Goal: Transaction & Acquisition: Purchase product/service

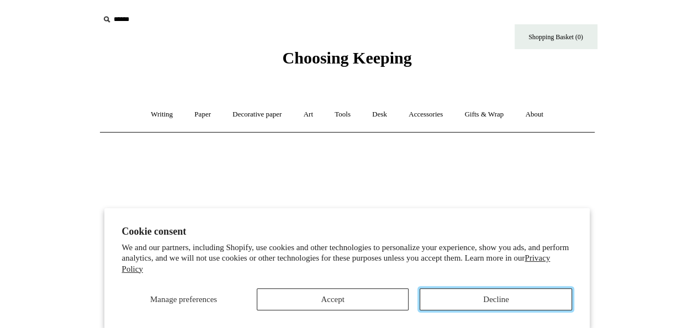
click at [517, 296] on button "Decline" at bounding box center [495, 299] width 152 height 22
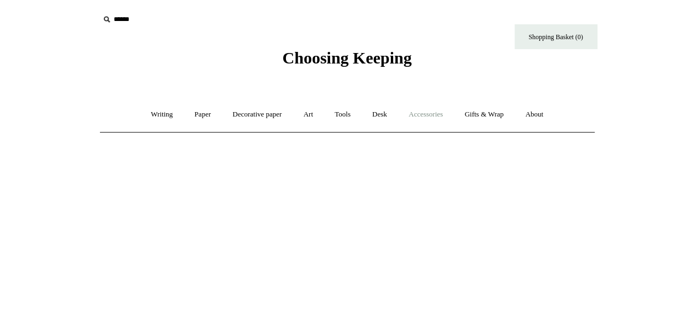
drag, startPoint x: 431, startPoint y: 115, endPoint x: 417, endPoint y: 110, distance: 15.4
click at [417, 110] on link "Accessories +" at bounding box center [425, 114] width 54 height 29
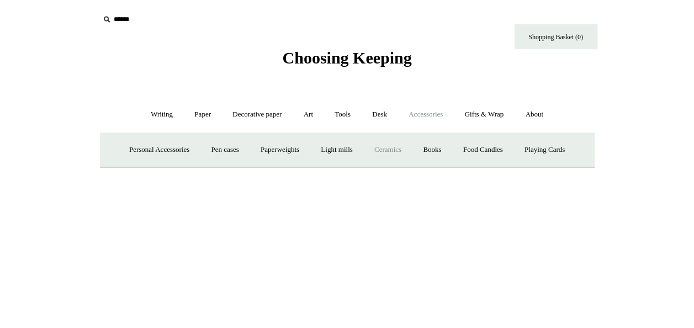
click at [386, 147] on link "Ceramics +" at bounding box center [387, 149] width 47 height 29
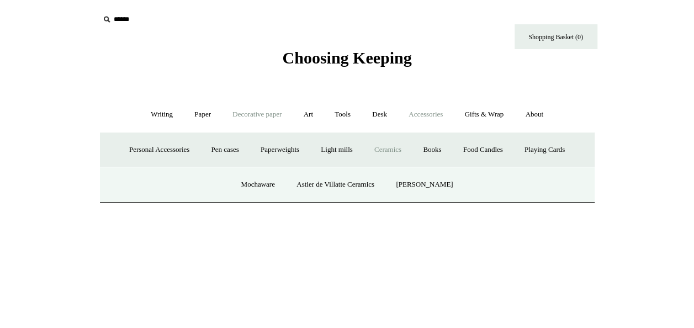
click at [265, 118] on link "Decorative paper +" at bounding box center [256, 114] width 69 height 29
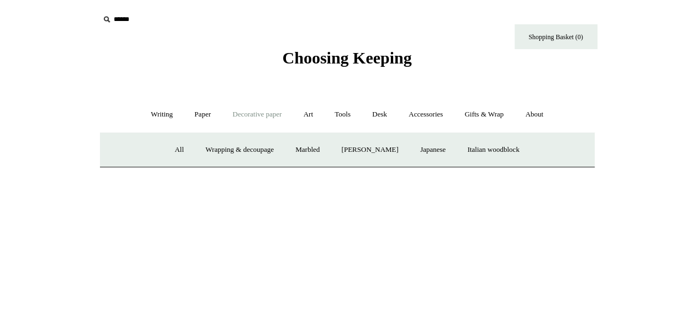
click at [265, 118] on link "Decorative paper -" at bounding box center [256, 114] width 69 height 29
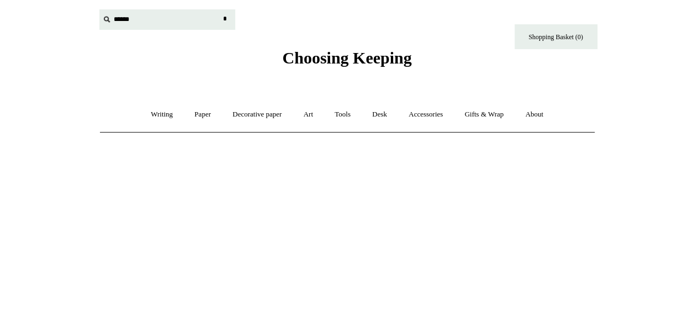
click at [117, 19] on input "text" at bounding box center [167, 19] width 136 height 20
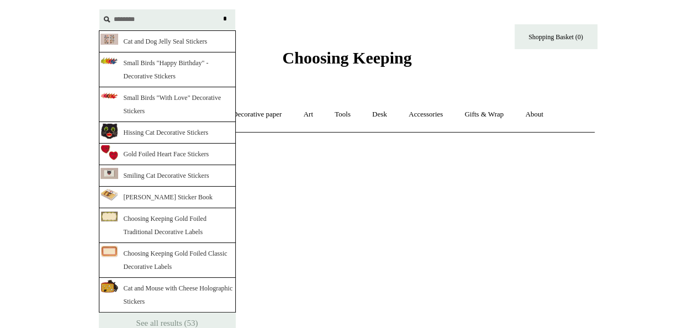
type input "********"
click at [220, 9] on input "*" at bounding box center [225, 18] width 11 height 19
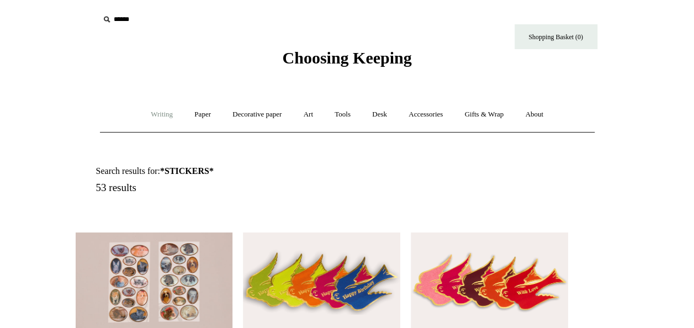
click at [148, 114] on link "Writing +" at bounding box center [162, 114] width 42 height 29
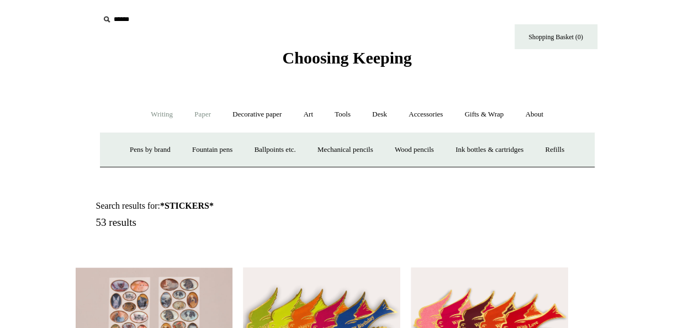
click at [195, 114] on link "Paper +" at bounding box center [202, 114] width 36 height 29
click at [179, 148] on link "Notebooks +" at bounding box center [192, 149] width 51 height 29
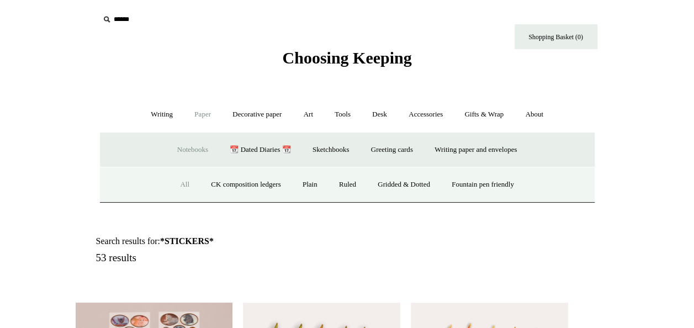
click at [172, 186] on link "All" at bounding box center [184, 184] width 29 height 29
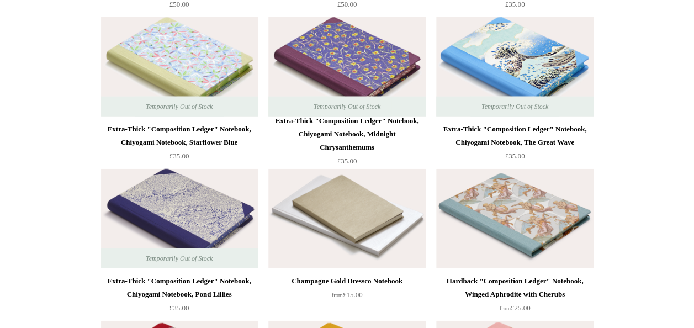
scroll to position [7505, 0]
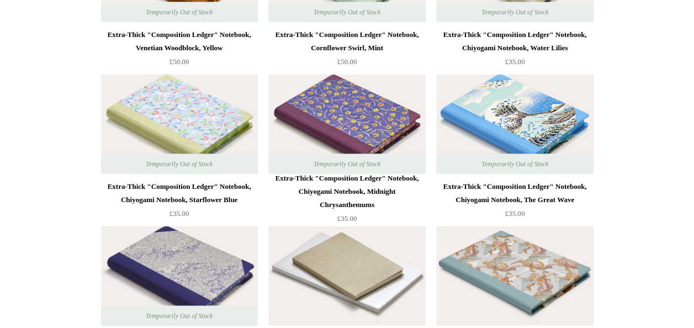
drag, startPoint x: 205, startPoint y: 112, endPoint x: 141, endPoint y: 120, distance: 65.0
click at [141, 120] on img at bounding box center [179, 124] width 157 height 99
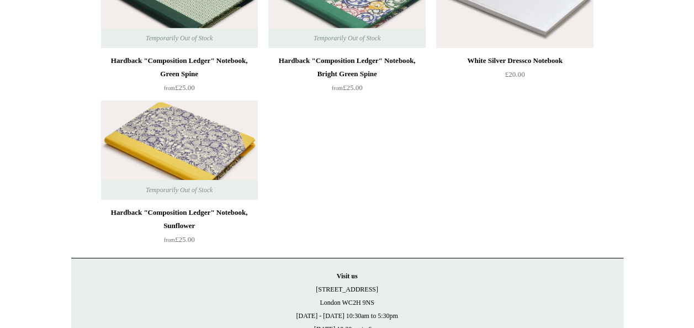
scroll to position [8189, 0]
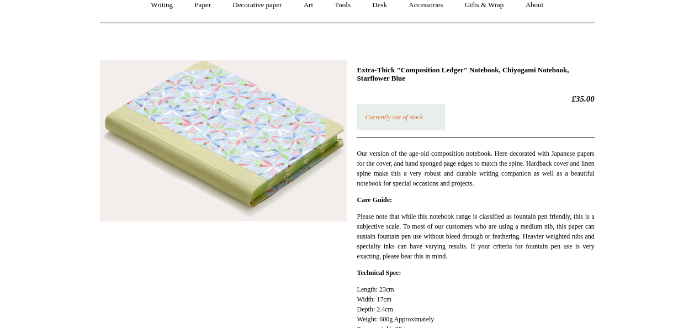
scroll to position [110, 0]
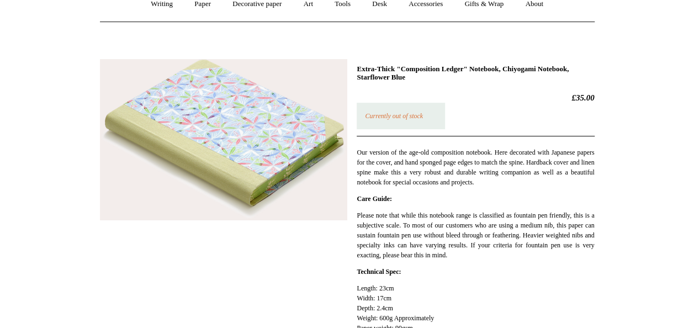
click at [326, 201] on img at bounding box center [223, 139] width 247 height 161
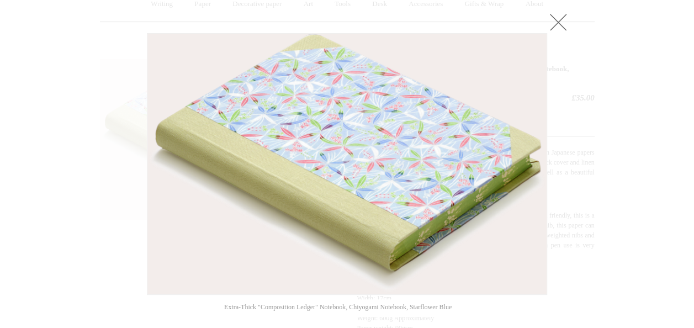
drag, startPoint x: 492, startPoint y: 196, endPoint x: 470, endPoint y: 232, distance: 42.3
drag, startPoint x: 470, startPoint y: 232, endPoint x: 406, endPoint y: 252, distance: 66.9
click at [406, 252] on img at bounding box center [346, 164] width 399 height 260
